Goal: Find specific page/section: Find specific page/section

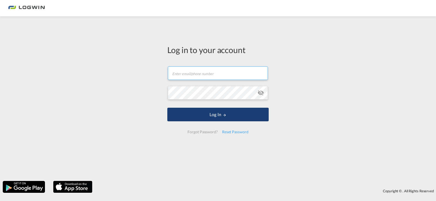
type input "[PERSON_NAME][EMAIL_ADDRESS][PERSON_NAME][DOMAIN_NAME]"
click at [235, 114] on button "Log In" at bounding box center [217, 115] width 101 height 14
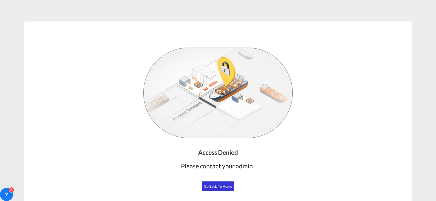
click at [225, 184] on span "Go Back to Home" at bounding box center [218, 186] width 29 height 4
